Goal: Check status: Check status

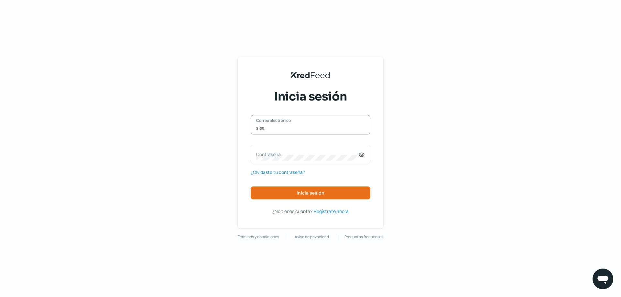
type input "[EMAIL_ADDRESS][DOMAIN_NAME]"
click at [282, 155] on label "Contraseña" at bounding box center [307, 154] width 102 height 6
click at [327, 194] on button "Inicia sesión" at bounding box center [311, 193] width 120 height 13
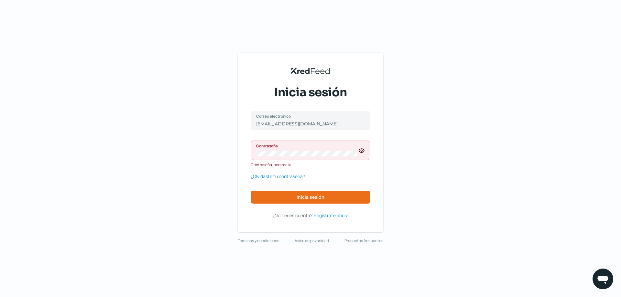
click at [364, 149] on icon at bounding box center [361, 150] width 6 height 6
click at [173, 154] on div "KredFeed's Black Logo Inicia sesión [EMAIL_ADDRESS][DOMAIN_NAME] Correo electró…" at bounding box center [310, 148] width 621 height 297
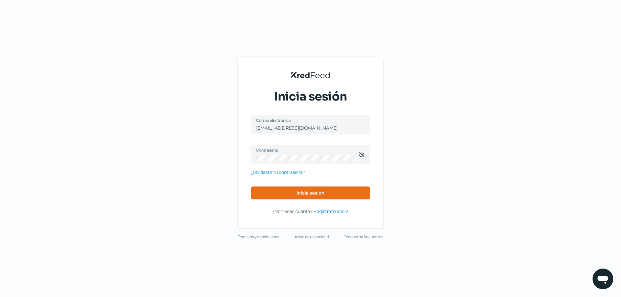
click at [325, 200] on div "[EMAIL_ADDRESS][DOMAIN_NAME] Correo electrónico Contraseña ¿Olvidaste tu contra…" at bounding box center [311, 165] width 120 height 100
click at [327, 197] on button "Inicia sesión" at bounding box center [311, 193] width 120 height 13
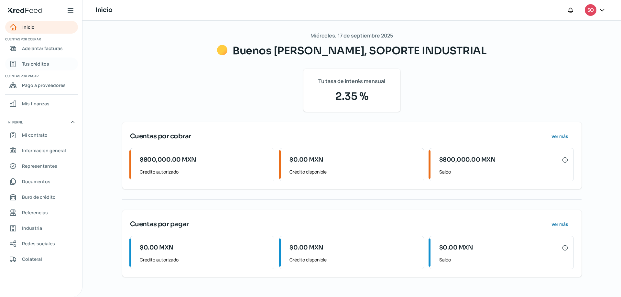
click at [38, 59] on link "Tus créditos" at bounding box center [41, 64] width 73 height 13
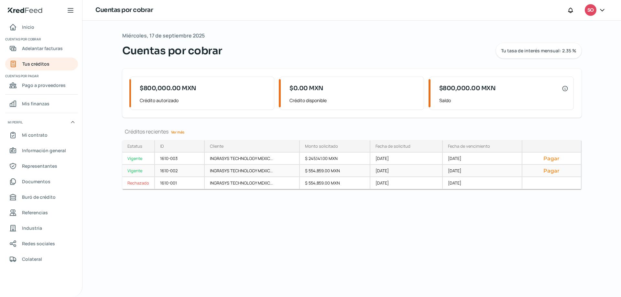
click at [549, 175] on div "Pagar" at bounding box center [551, 171] width 59 height 12
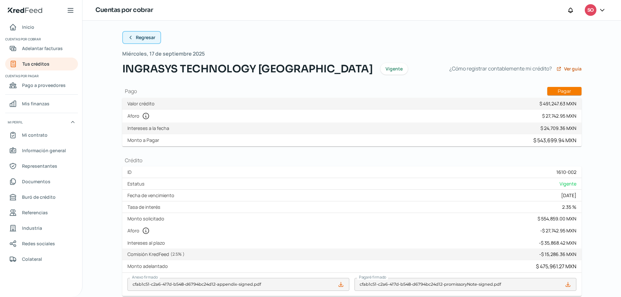
click at [136, 38] on span "Regresar" at bounding box center [145, 37] width 19 height 5
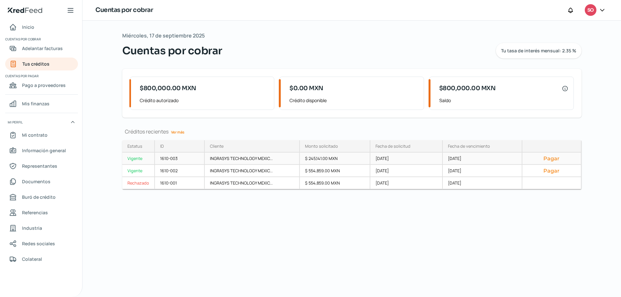
click at [547, 161] on button "Pagar" at bounding box center [551, 158] width 48 height 6
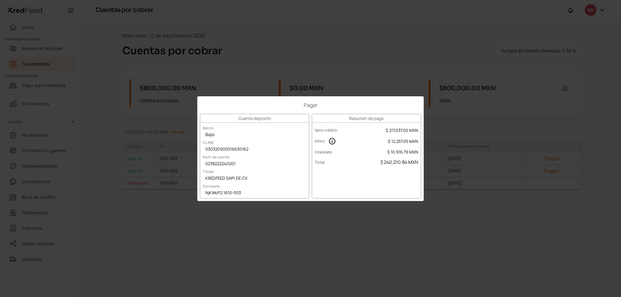
click at [431, 234] on div "Pagar Cuenta depósito Banco Bajío [PERSON_NAME] 030320900016630162 Núm. de cuen…" at bounding box center [310, 148] width 621 height 297
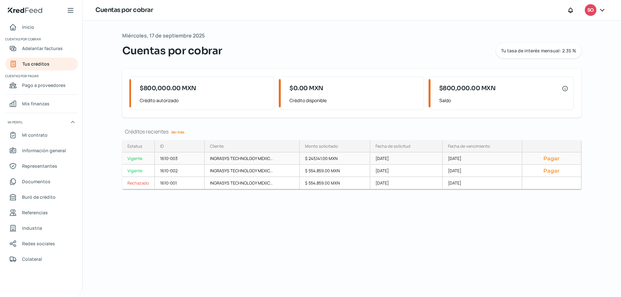
click at [546, 159] on button "Pagar" at bounding box center [551, 158] width 48 height 6
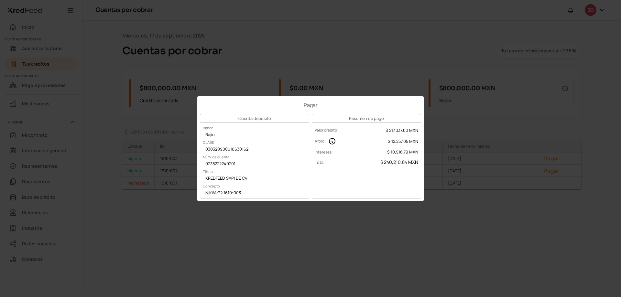
click at [466, 195] on div "Pagar Cuenta depósito Banco Bajío [PERSON_NAME] 030320900016630162 Núm. de cuen…" at bounding box center [310, 148] width 621 height 297
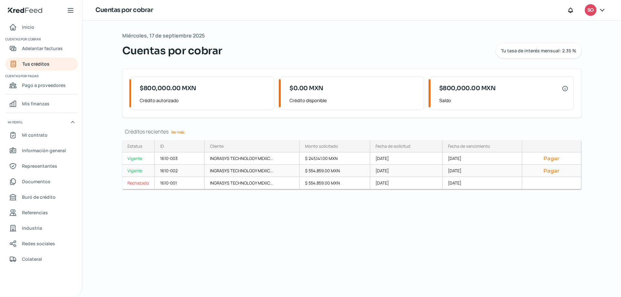
click at [556, 170] on button "Pagar" at bounding box center [551, 171] width 48 height 6
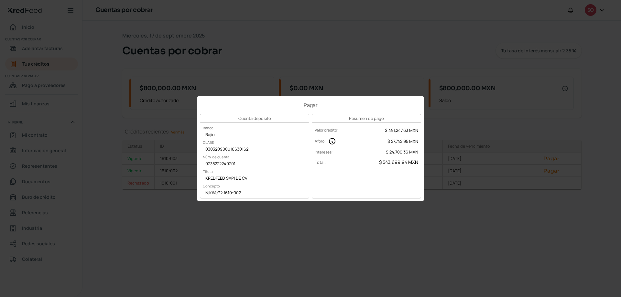
drag, startPoint x: 410, startPoint y: 224, endPoint x: 325, endPoint y: 199, distance: 88.5
click at [410, 223] on div "Pagar Cuenta depósito Banco Bajío [PERSON_NAME] 030320900016630162 Núm. de cuen…" at bounding box center [310, 148] width 621 height 297
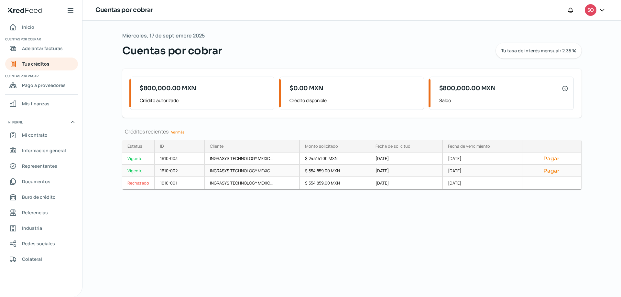
click at [413, 168] on div "[DATE]" at bounding box center [406, 171] width 72 height 12
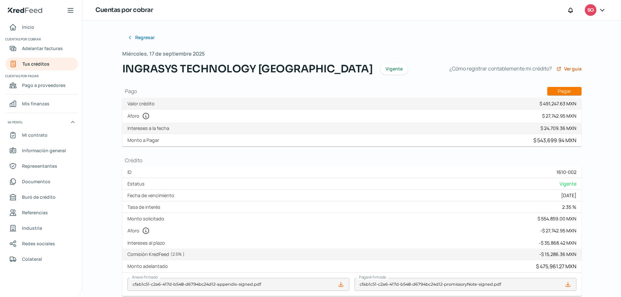
scroll to position [97, 0]
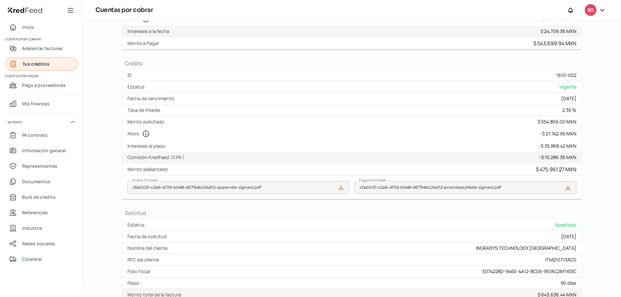
click at [42, 66] on span "Tus créditos" at bounding box center [35, 64] width 27 height 8
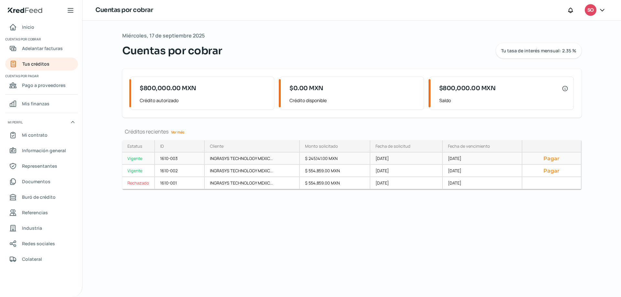
click at [324, 157] on div "$ 245,141.00 MXN" at bounding box center [335, 159] width 70 height 12
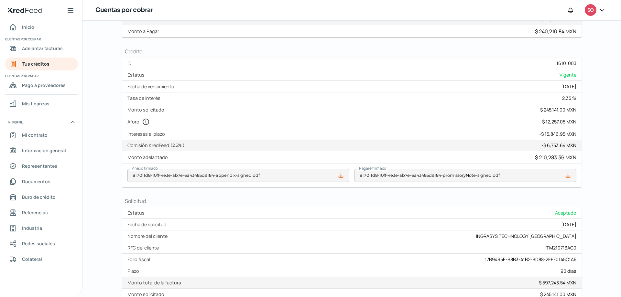
scroll to position [162, 0]
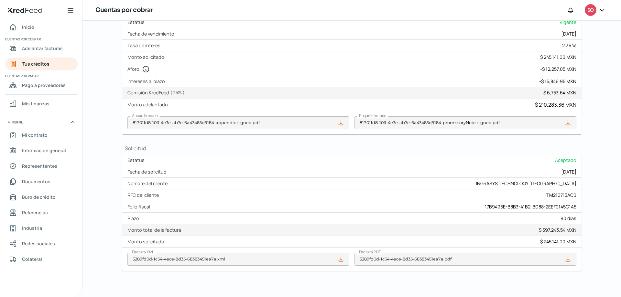
click at [485, 204] on div "17B9495E-B8B3-41B2-BD88-2EEF0145C1A5" at bounding box center [531, 207] width 92 height 6
click at [489, 207] on div "17B9495E-B8B3-41B2-BD88-2EEF0145C1A5" at bounding box center [531, 207] width 92 height 6
drag, startPoint x: 483, startPoint y: 206, endPoint x: 491, endPoint y: 207, distance: 7.8
click at [492, 207] on div "17B9495E-B8B3-41B2-BD88-2EEF0145C1A5" at bounding box center [531, 207] width 92 height 6
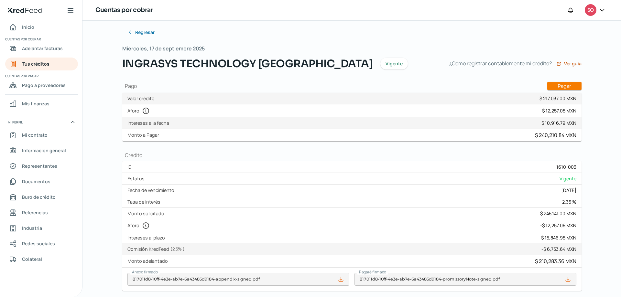
scroll to position [0, 0]
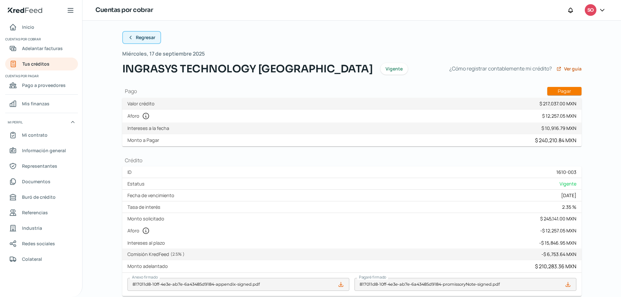
click at [124, 39] on button "Regresar" at bounding box center [141, 37] width 39 height 13
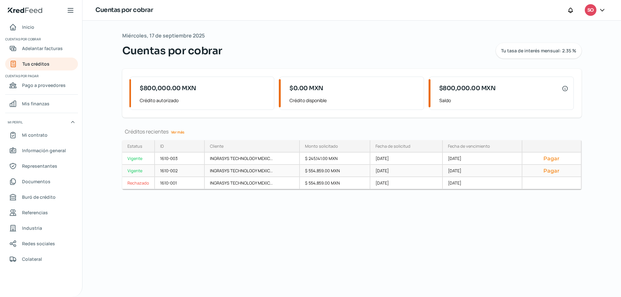
click at [445, 172] on div "[DATE]" at bounding box center [483, 171] width 80 height 12
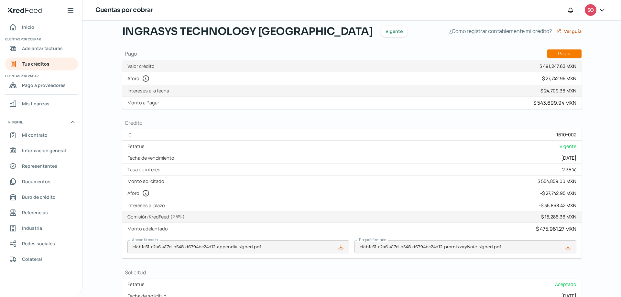
scroll to position [172, 0]
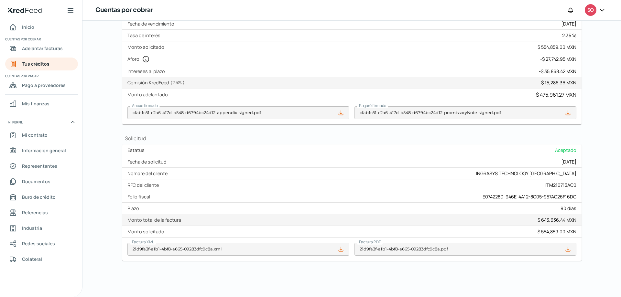
click at [489, 196] on div "E074228D-946E-4A12-8C05-957AC26F16DC" at bounding box center [530, 197] width 94 height 6
